Goal: Task Accomplishment & Management: Manage account settings

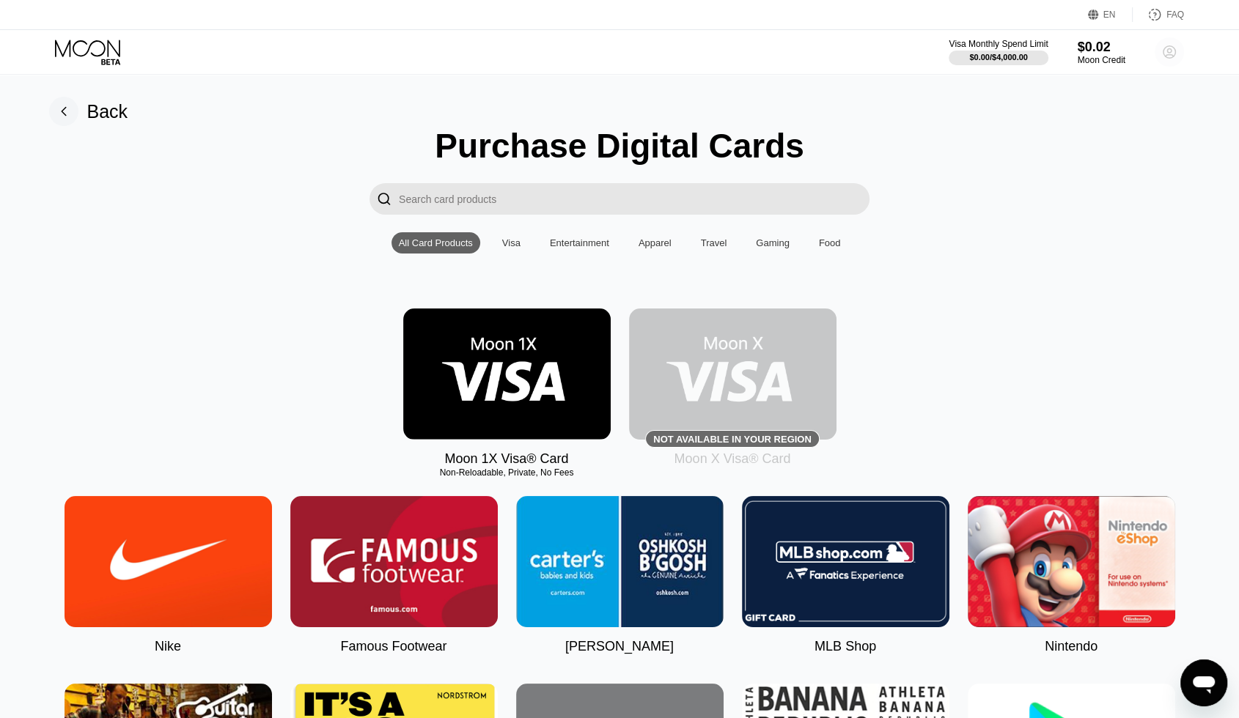
click at [1172, 55] on icon at bounding box center [1170, 52] width 8 height 8
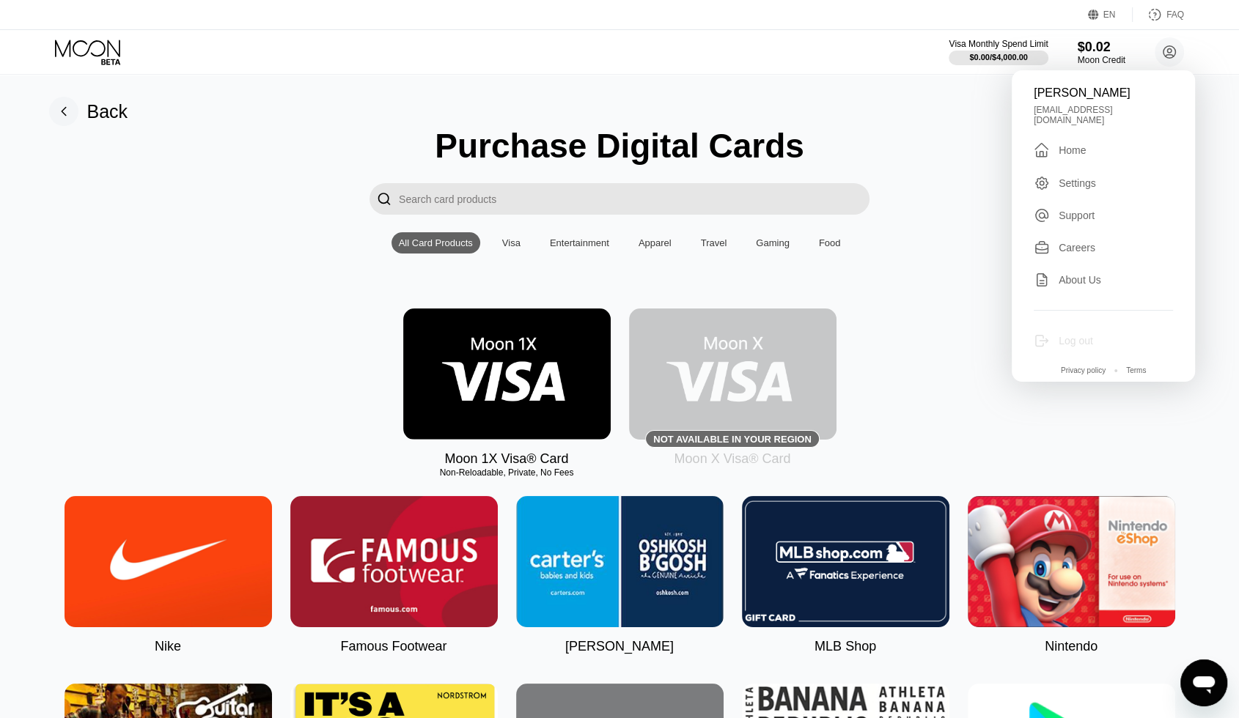
click at [1080, 335] on div "Log out" at bounding box center [1076, 341] width 34 height 12
